Goal: Transaction & Acquisition: Download file/media

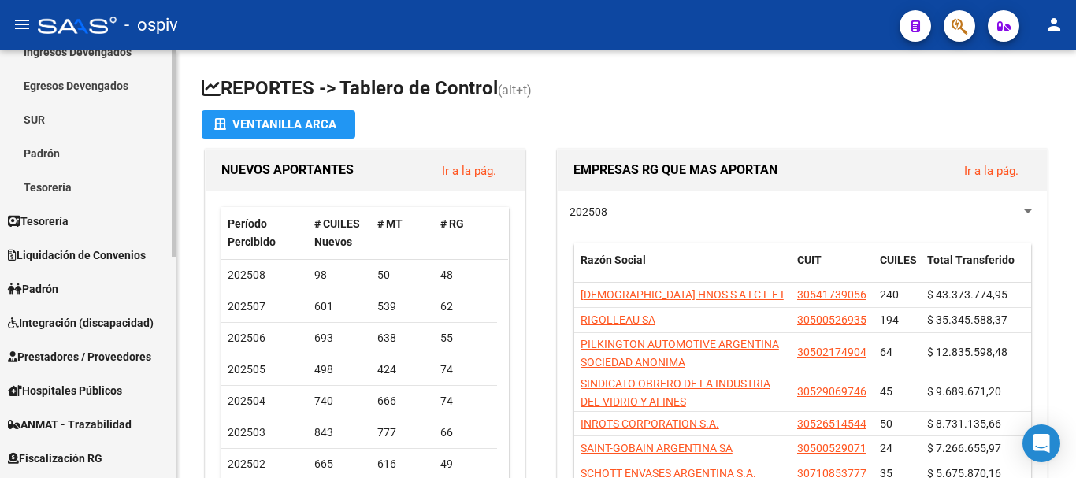
scroll to position [459, 0]
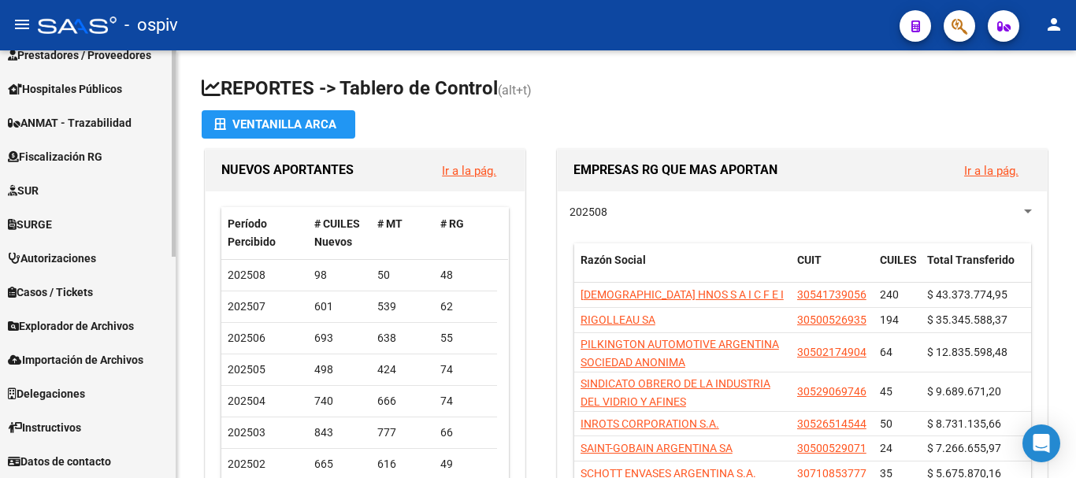
click at [51, 314] on link "Explorador de Archivos" at bounding box center [88, 326] width 176 height 34
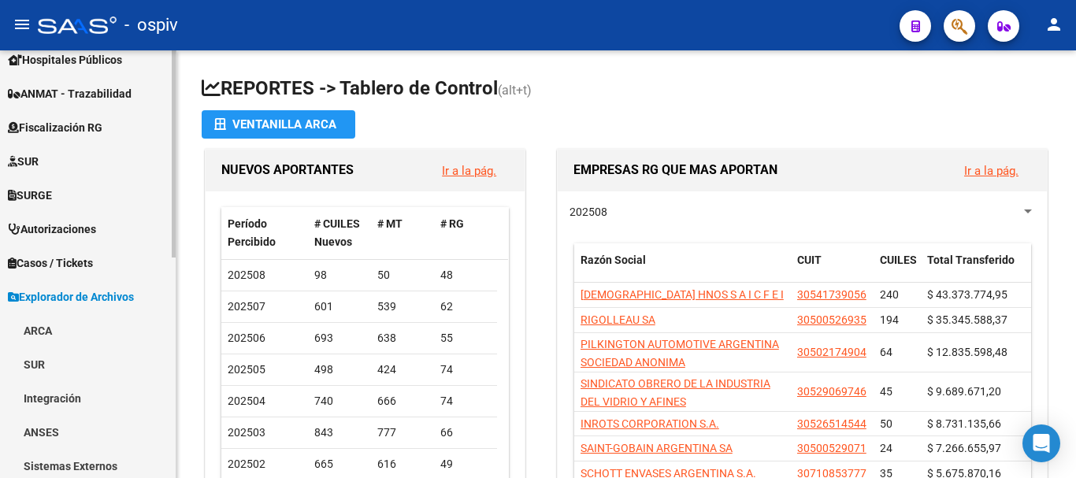
scroll to position [222, 0]
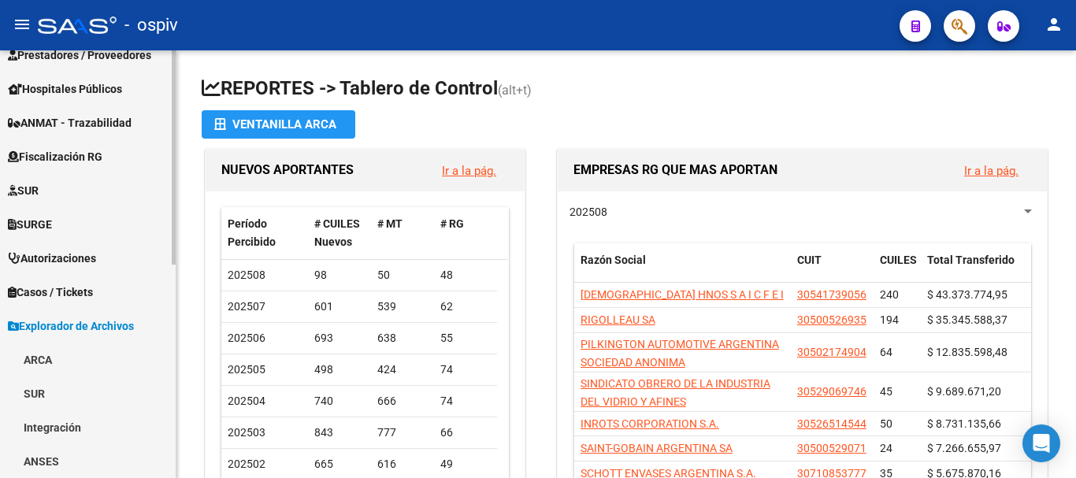
click at [44, 363] on link "ARCA" at bounding box center [88, 360] width 176 height 34
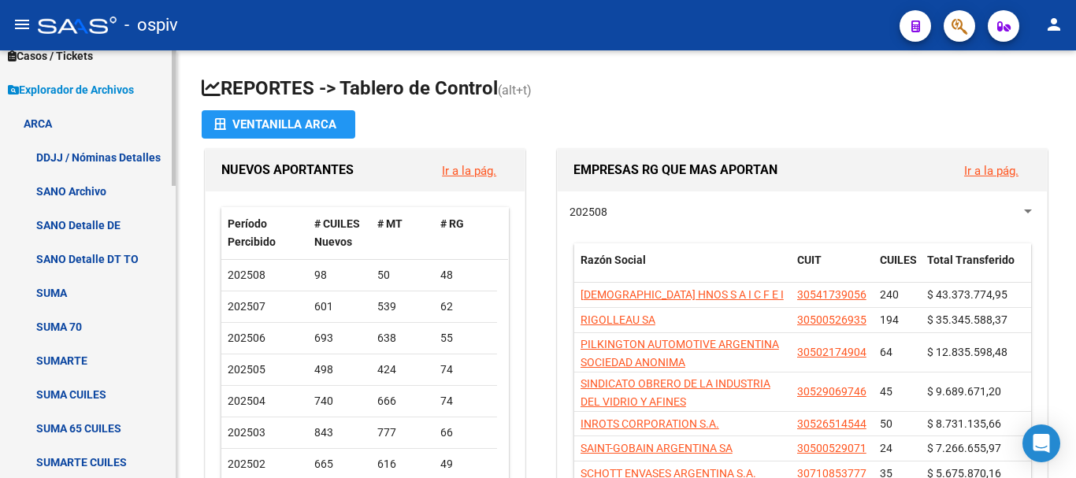
scroll to position [537, 0]
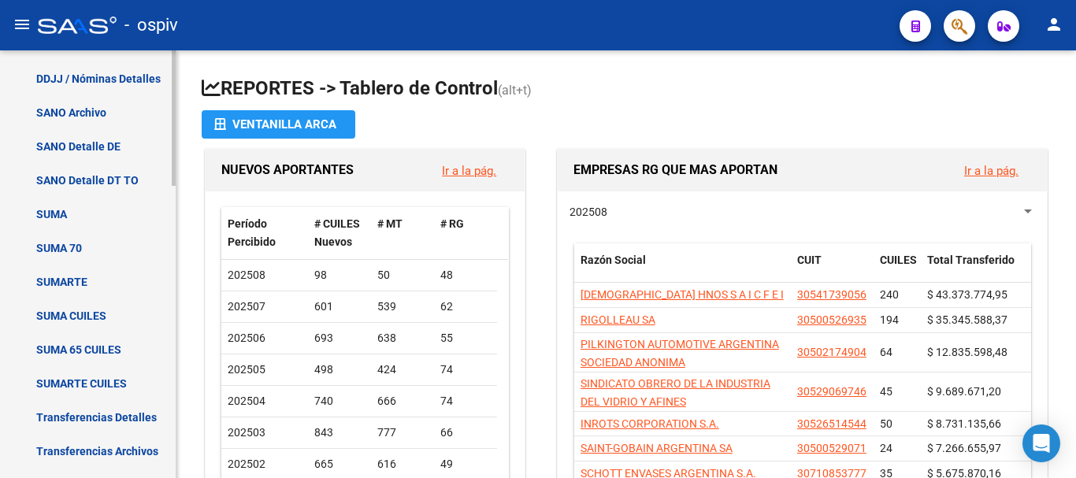
click at [132, 413] on link "Transferencias Detalles" at bounding box center [88, 417] width 176 height 34
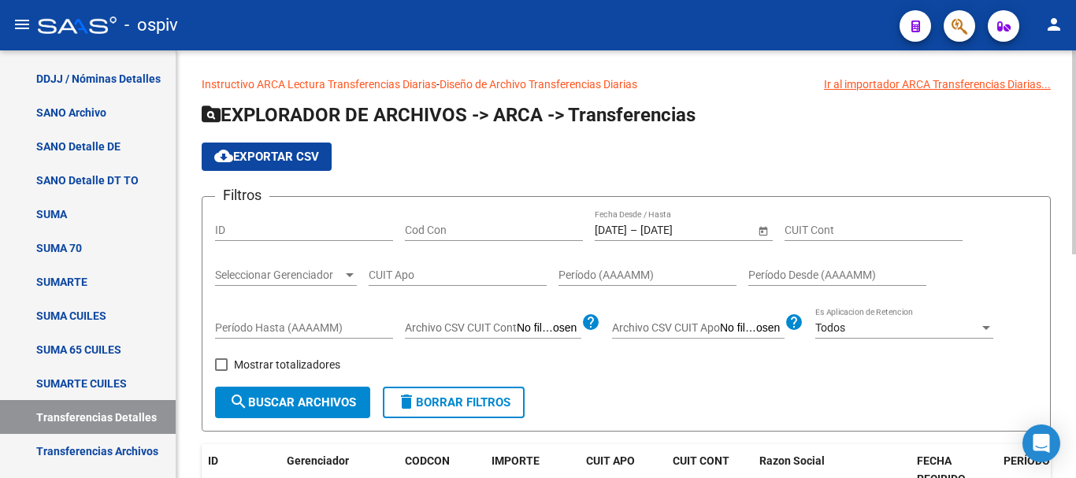
click at [673, 224] on input "[DATE]" at bounding box center [678, 230] width 77 height 13
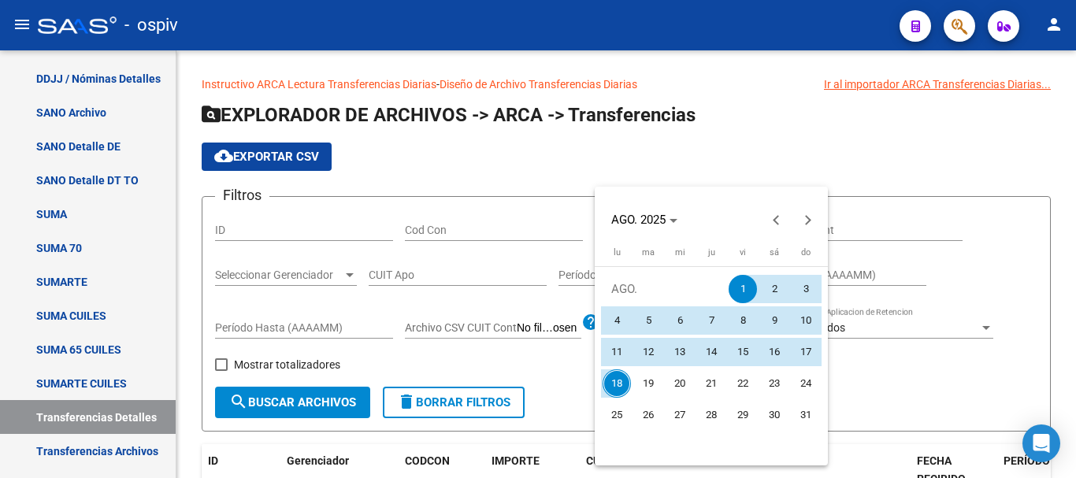
click at [617, 386] on span "18" at bounding box center [616, 383] width 28 height 28
type input "[DATE]"
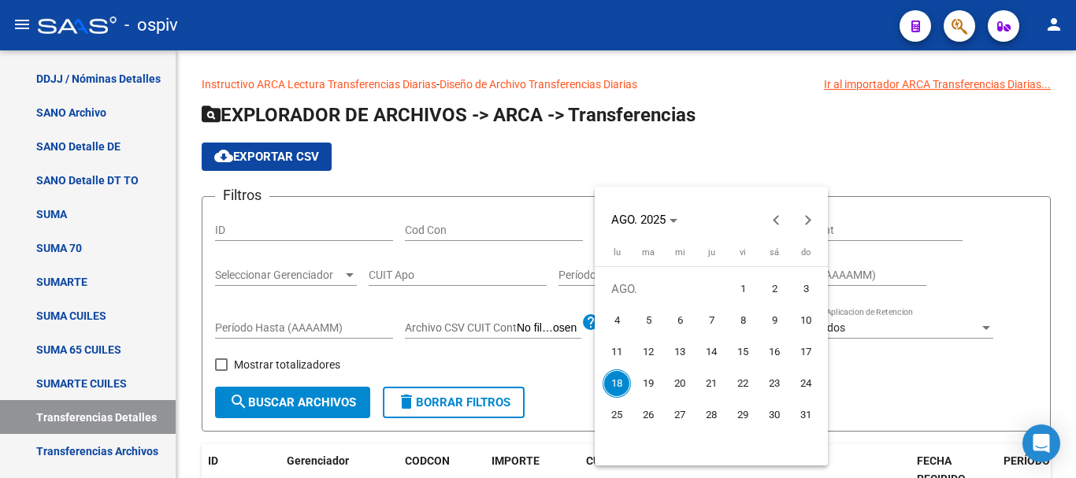
click at [617, 386] on span "18" at bounding box center [616, 383] width 28 height 28
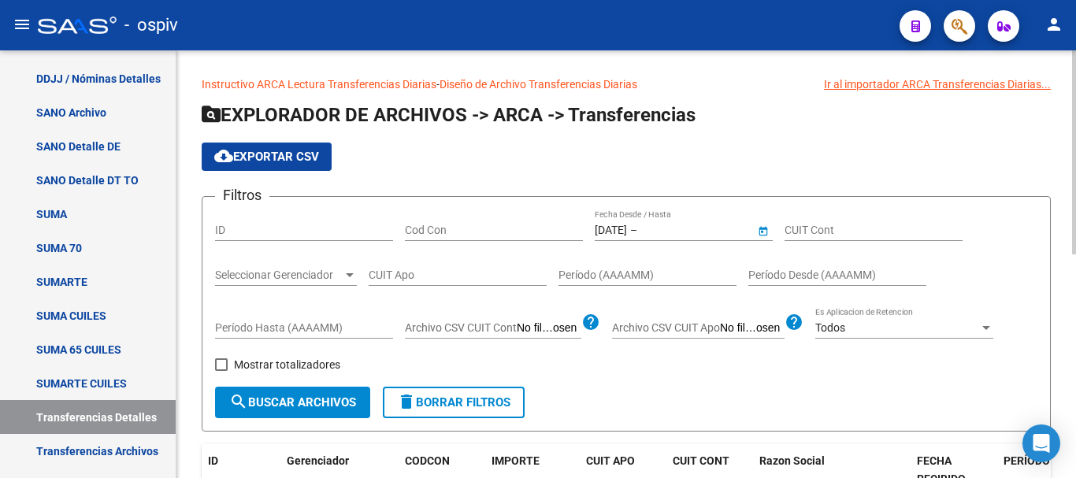
type input "[DATE]"
click at [315, 402] on span "search Buscar Archivos" at bounding box center [292, 402] width 127 height 14
click at [249, 156] on span "cloud_download Exportar CSV" at bounding box center [266, 157] width 105 height 14
